Goal: Information Seeking & Learning: Learn about a topic

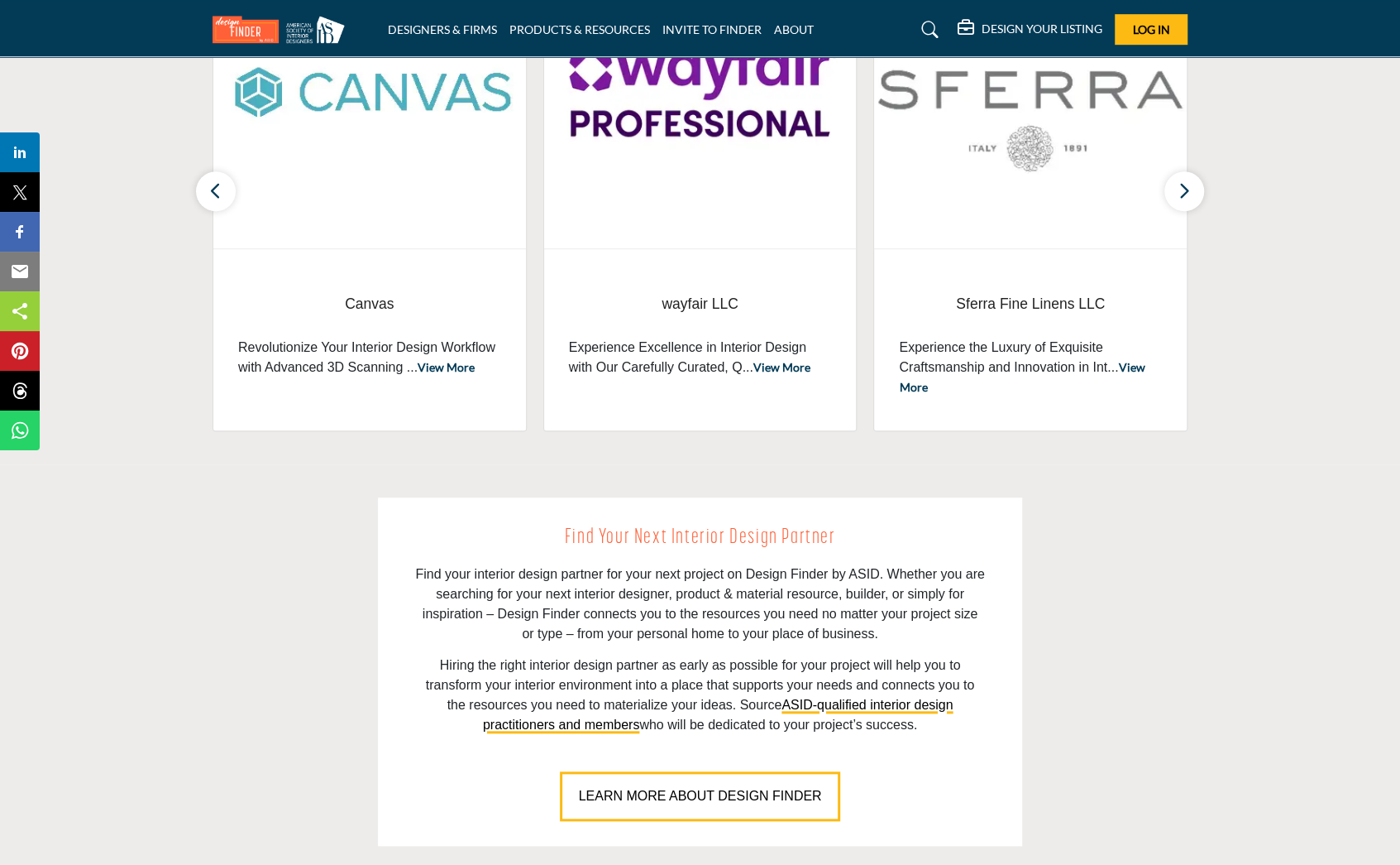
scroll to position [579, 0]
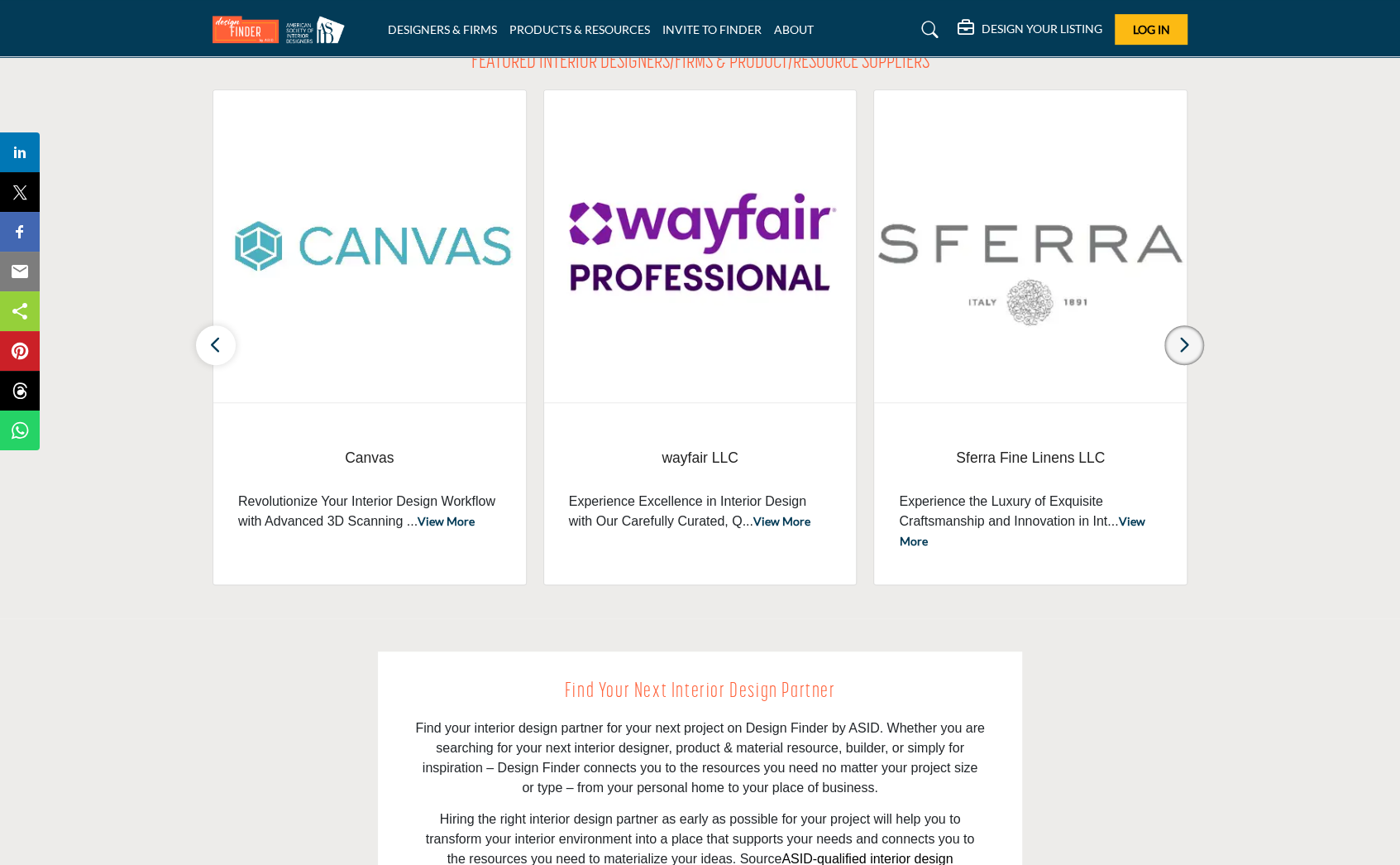
click at [1183, 348] on icon "button" at bounding box center [1184, 344] width 14 height 20
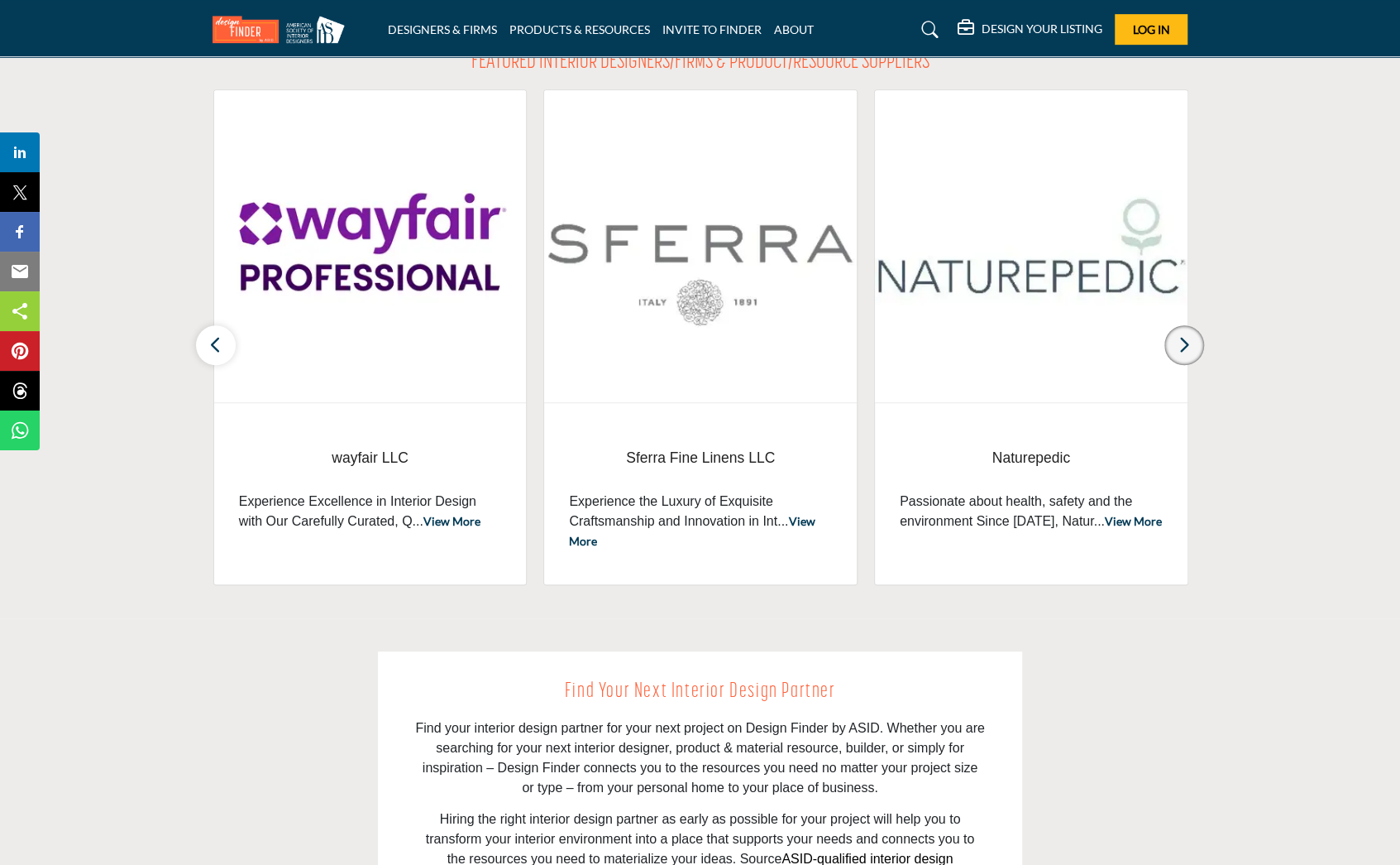
click at [1183, 348] on icon "button" at bounding box center [1184, 344] width 14 height 20
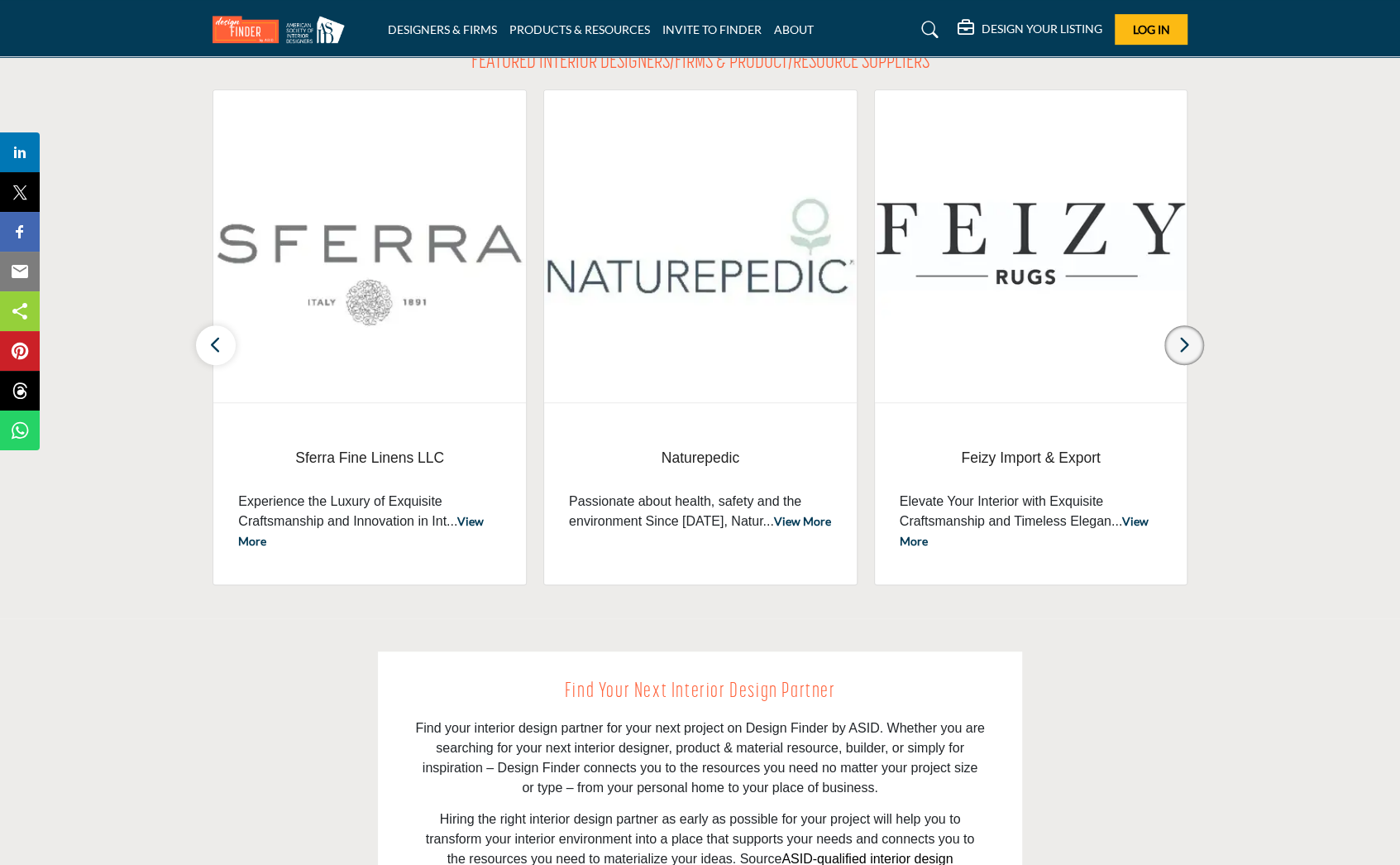
click at [1183, 348] on icon "button" at bounding box center [1184, 344] width 14 height 20
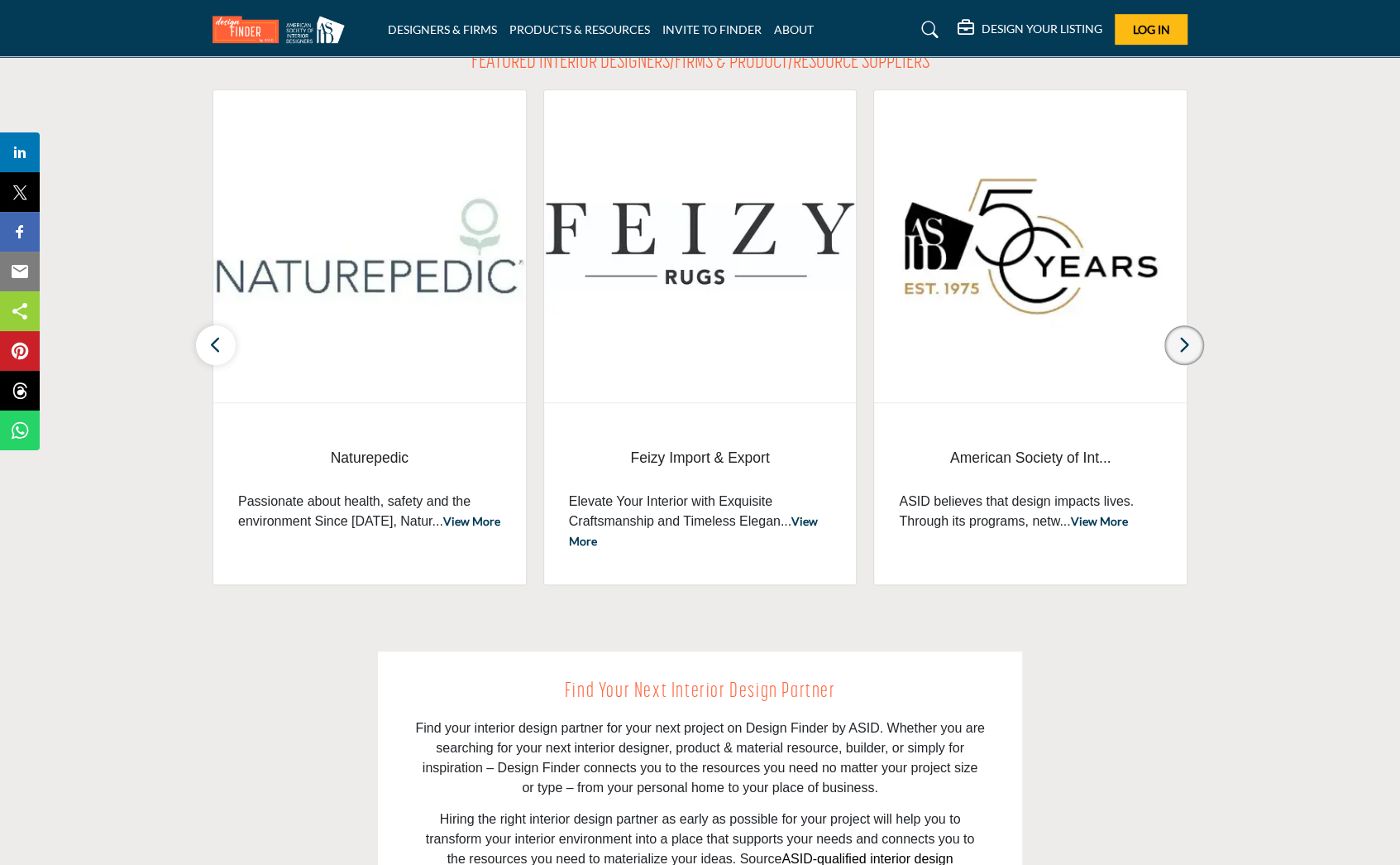
click at [1183, 348] on icon "button" at bounding box center [1184, 344] width 14 height 20
click at [1177, 346] on button "button" at bounding box center [1184, 345] width 40 height 40
click at [1179, 344] on icon "button" at bounding box center [1184, 344] width 14 height 20
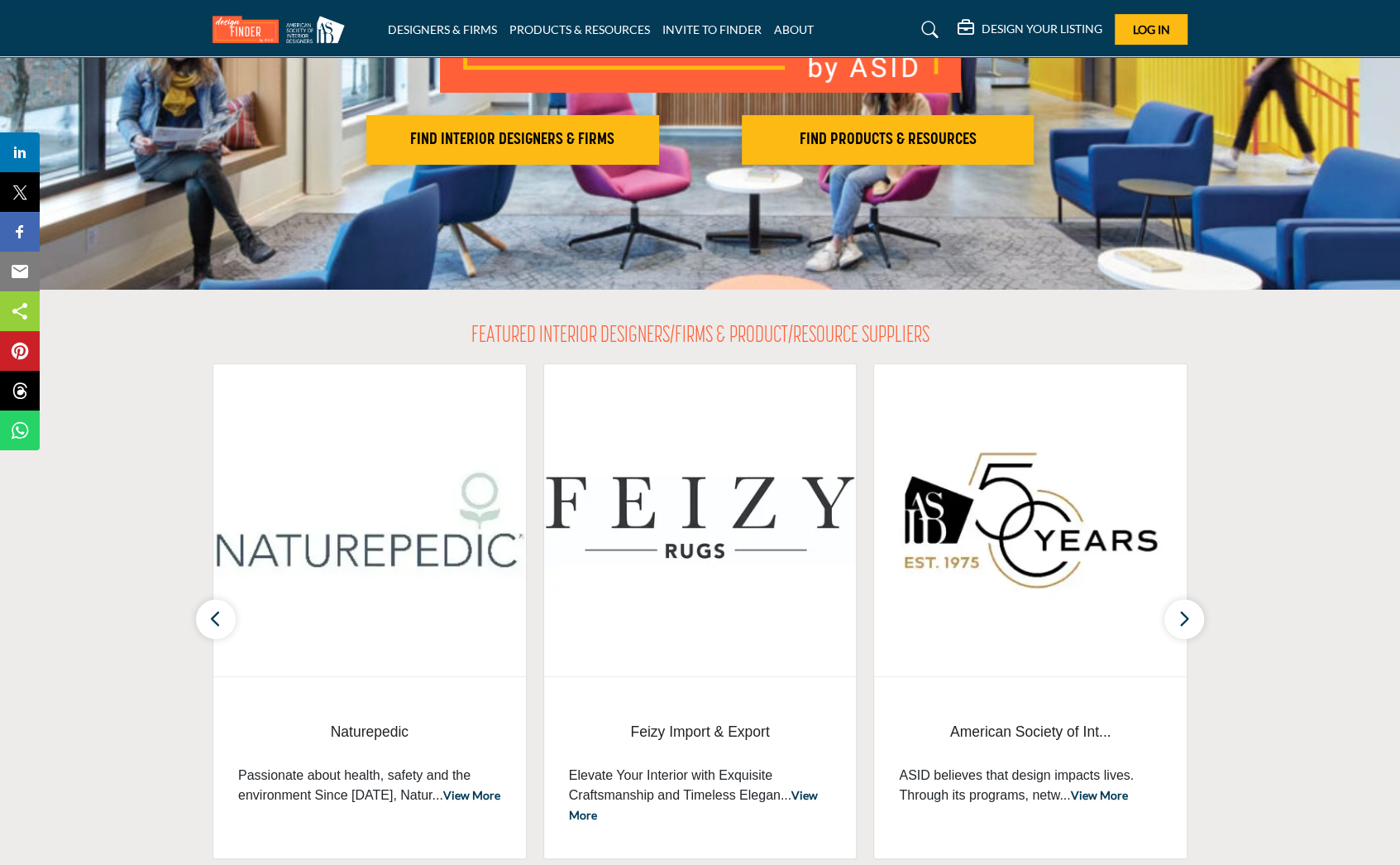
scroll to position [0, 0]
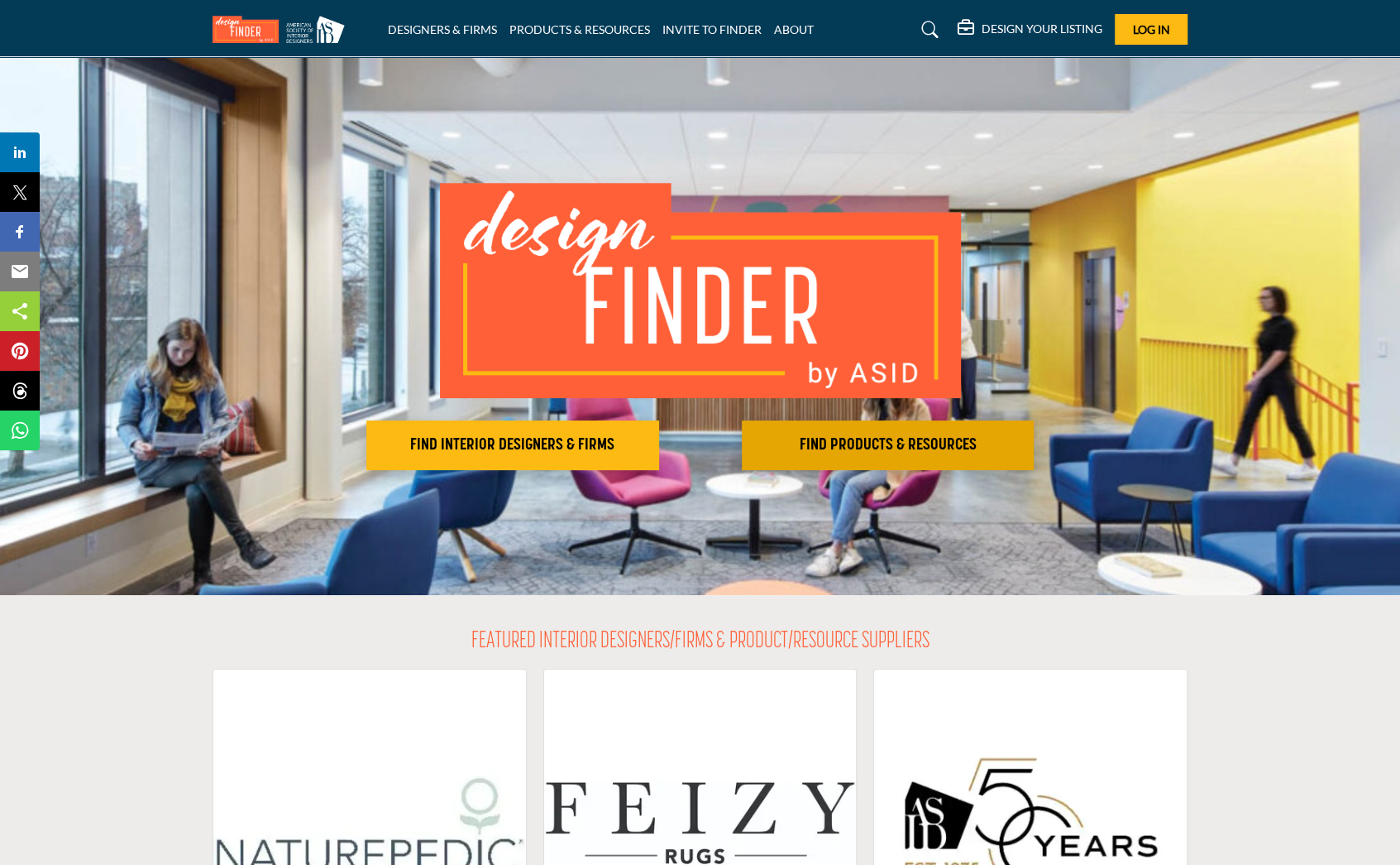
click at [916, 439] on h2 "FIND PRODUCTS & RESOURCES" at bounding box center [888, 445] width 283 height 19
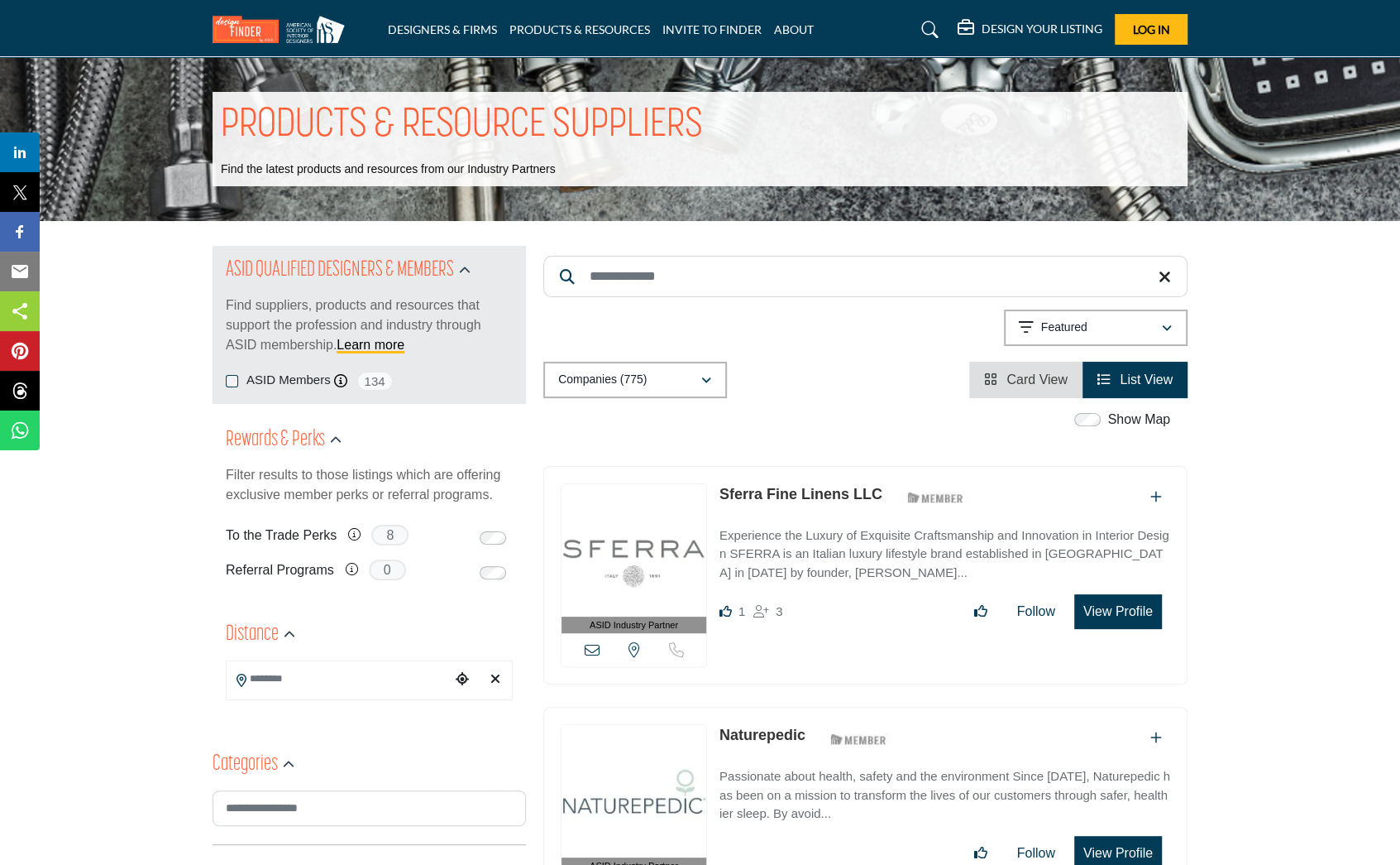
click at [697, 276] on input "Search Keyword" at bounding box center [865, 276] width 644 height 42
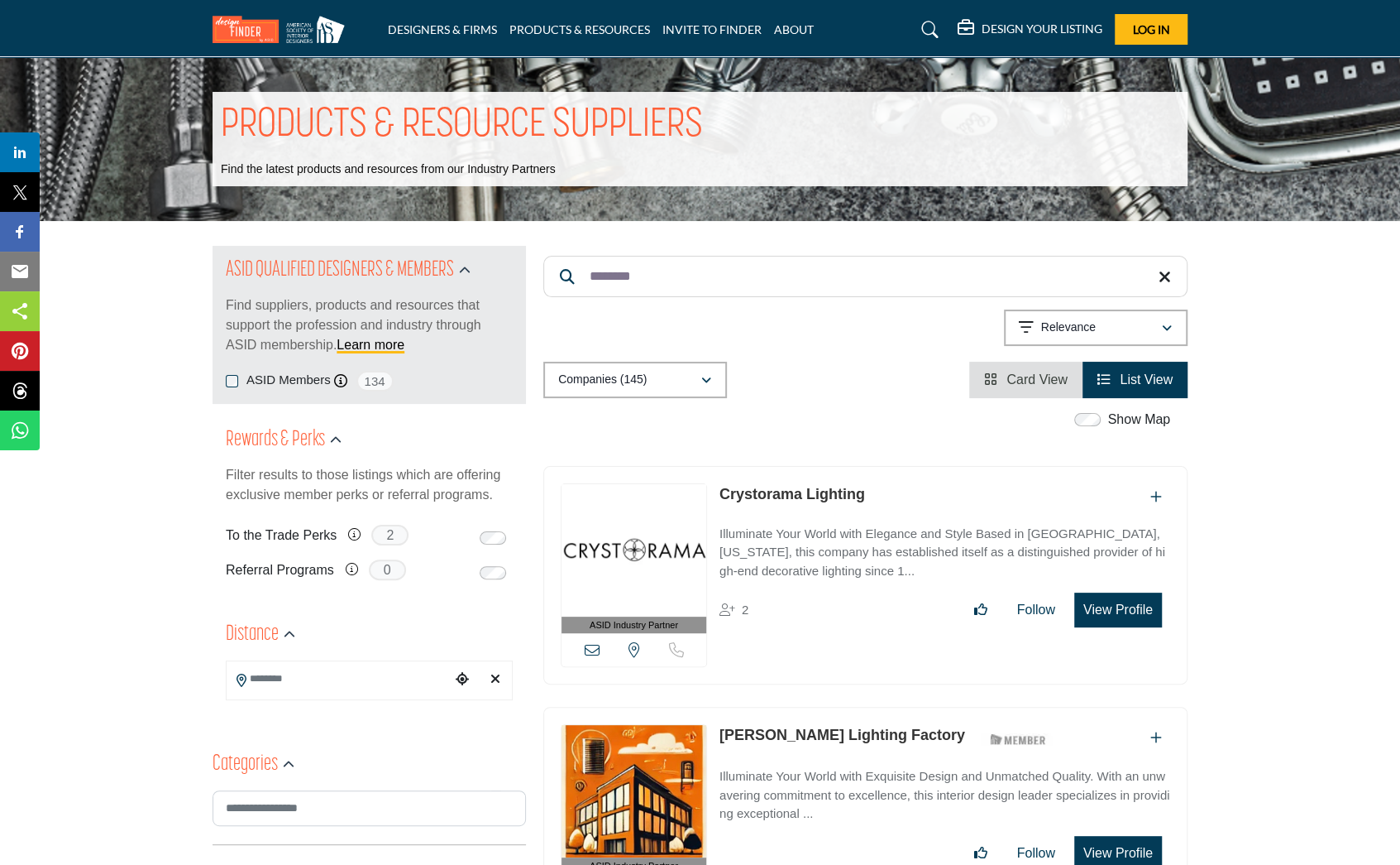
click at [632, 270] on input "********" at bounding box center [865, 276] width 644 height 42
type input "**********"
